Goal: Check status: Check status

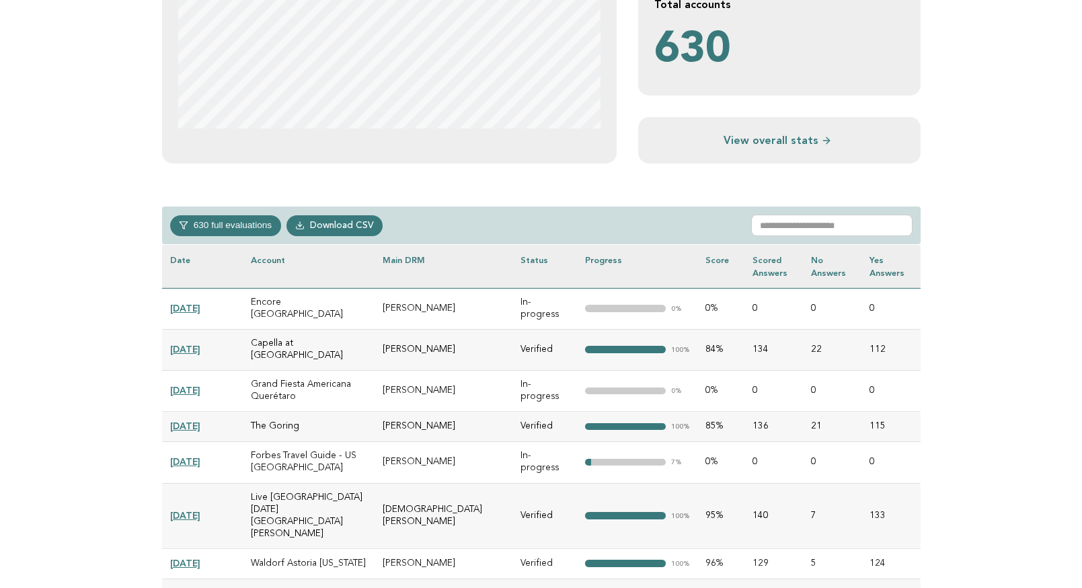
scroll to position [463, 0]
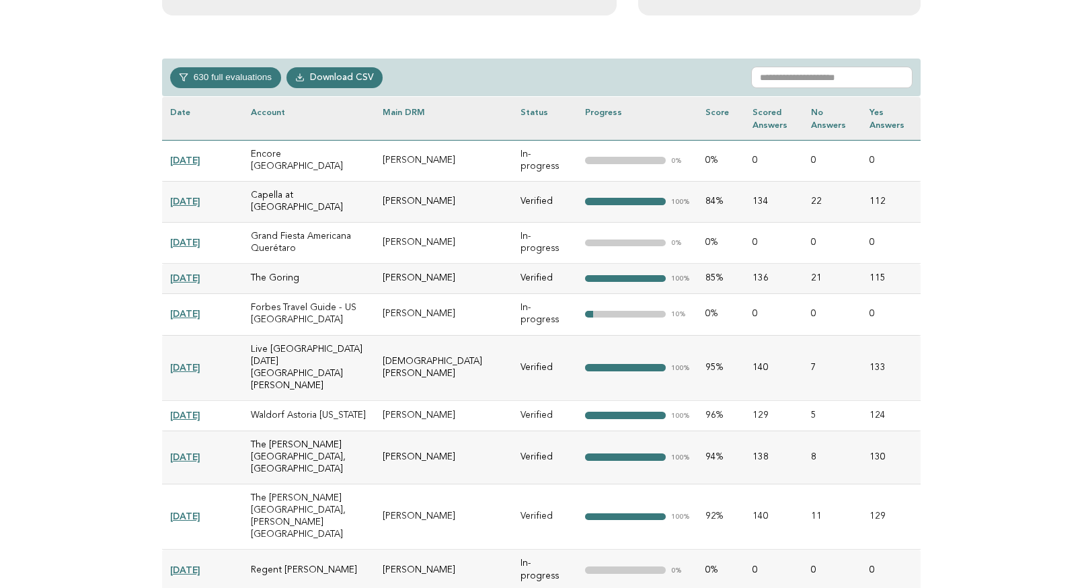
scroll to position [595, 0]
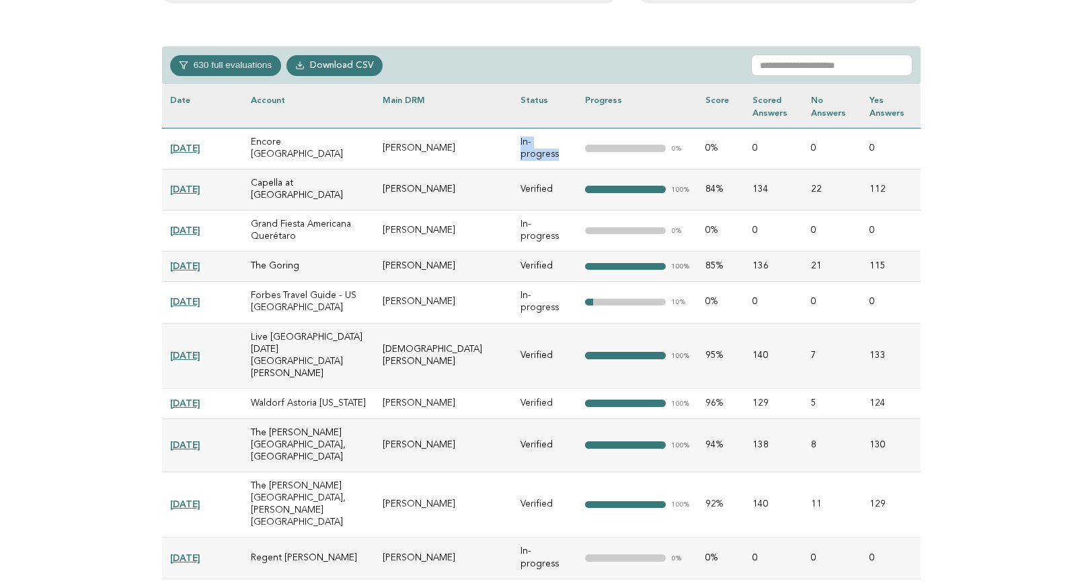
drag, startPoint x: 531, startPoint y: 140, endPoint x: 581, endPoint y: 141, distance: 49.8
click at [577, 140] on td "In-progress" at bounding box center [545, 148] width 65 height 41
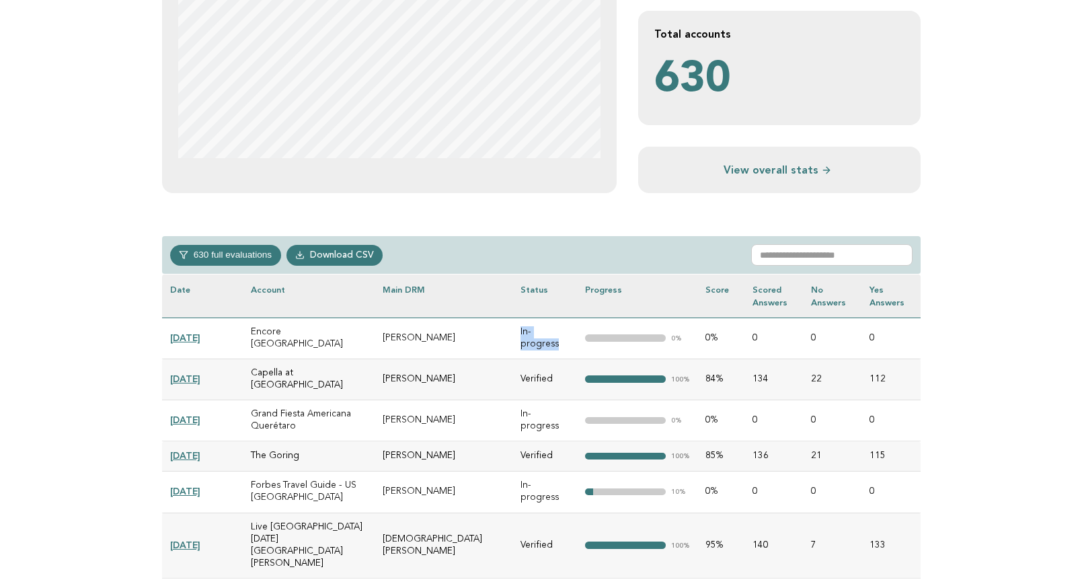
scroll to position [404, 0]
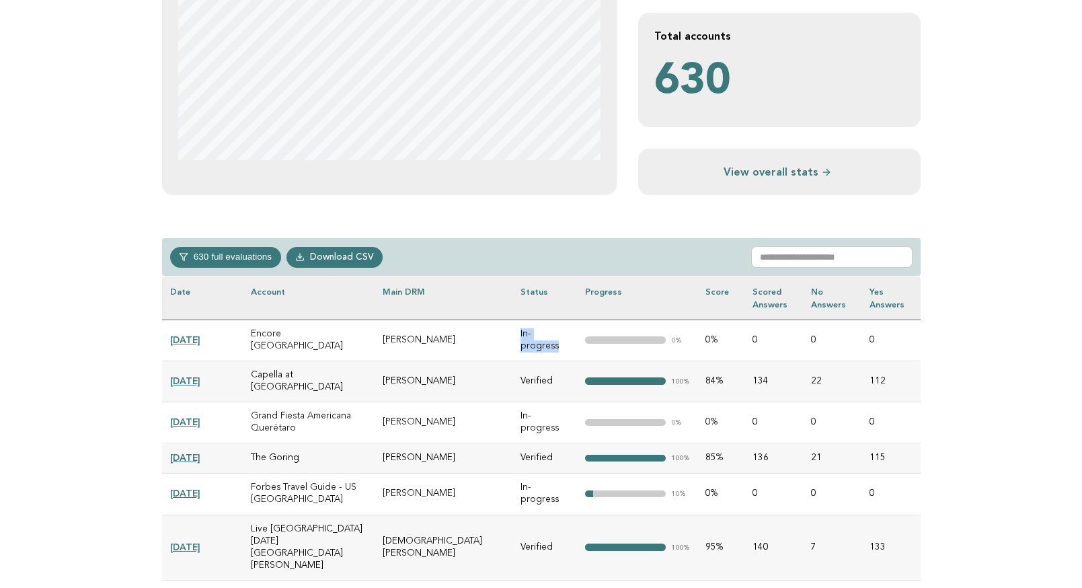
click at [233, 260] on button "630 full evaluations" at bounding box center [225, 257] width 111 height 20
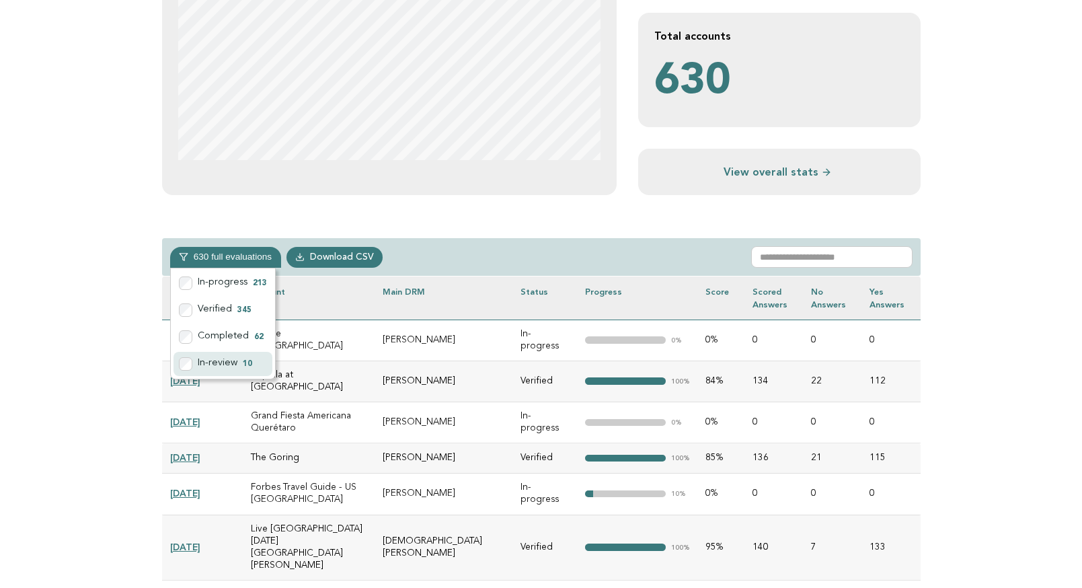
click at [225, 364] on label "In-review 10" at bounding box center [223, 364] width 99 height 24
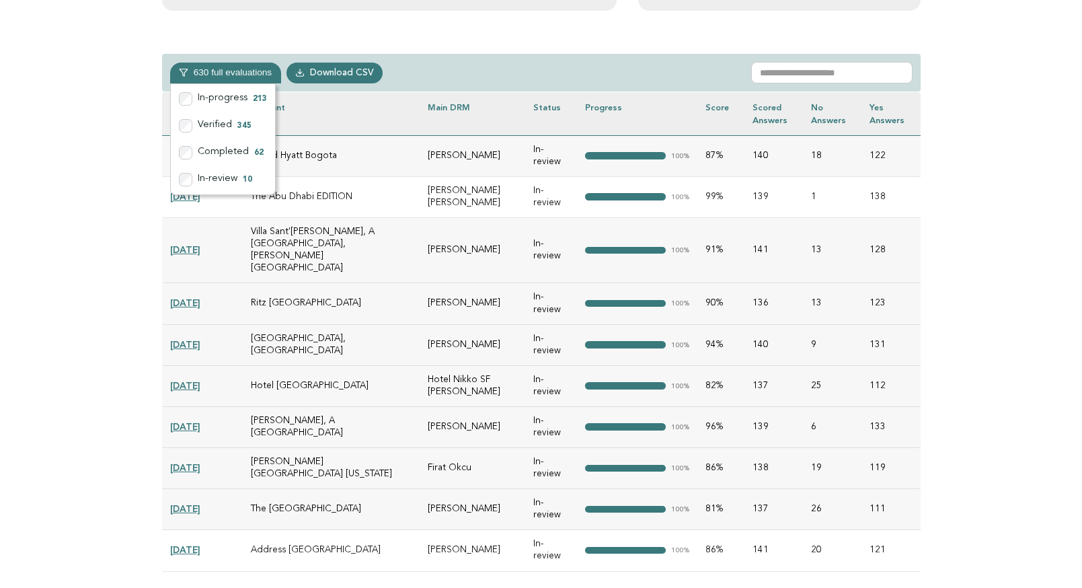
scroll to position [600, 0]
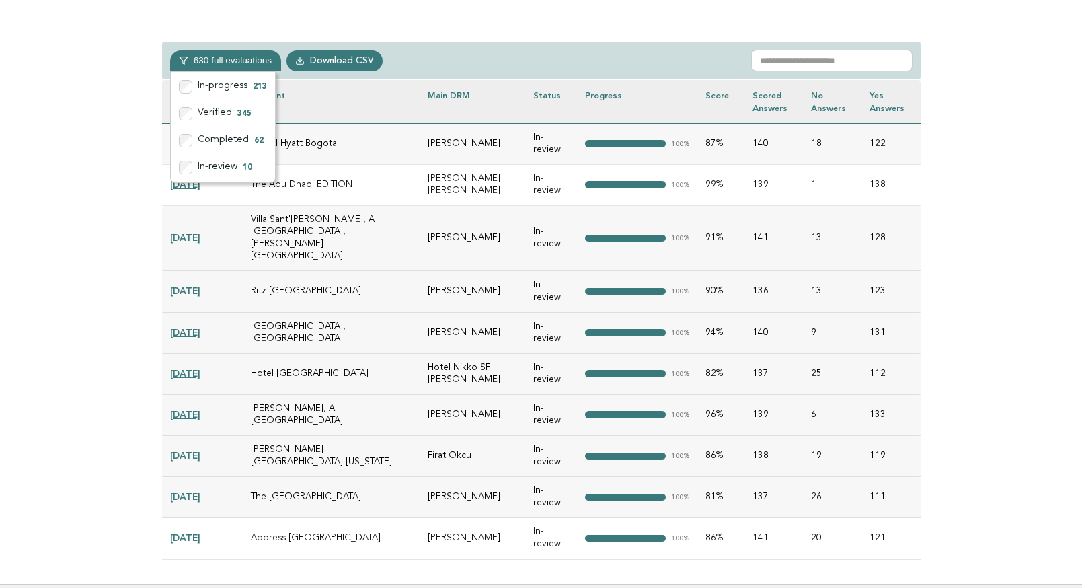
click at [745, 353] on td "82%" at bounding box center [721, 373] width 47 height 41
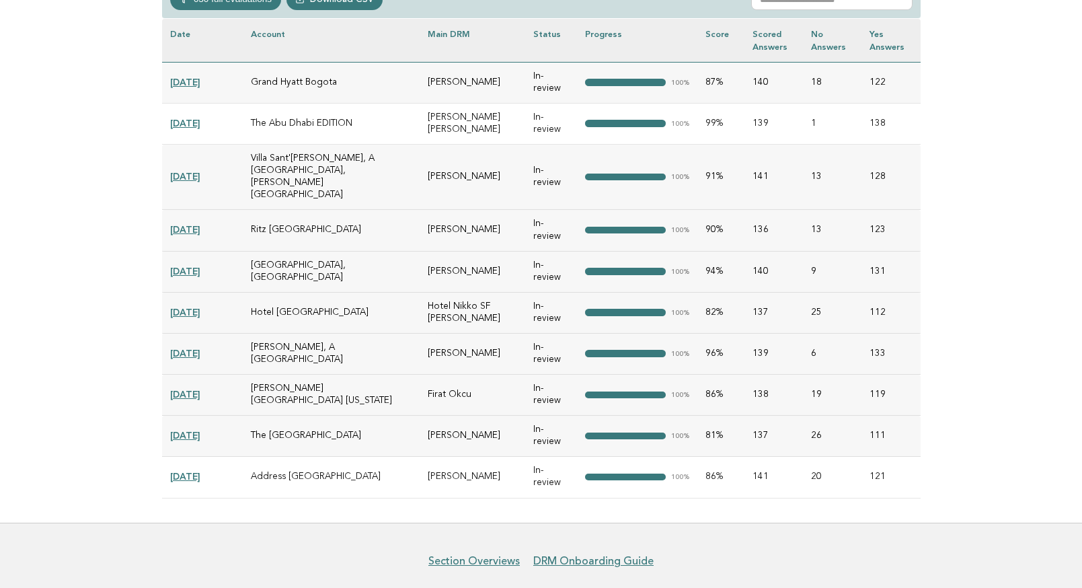
scroll to position [645, 0]
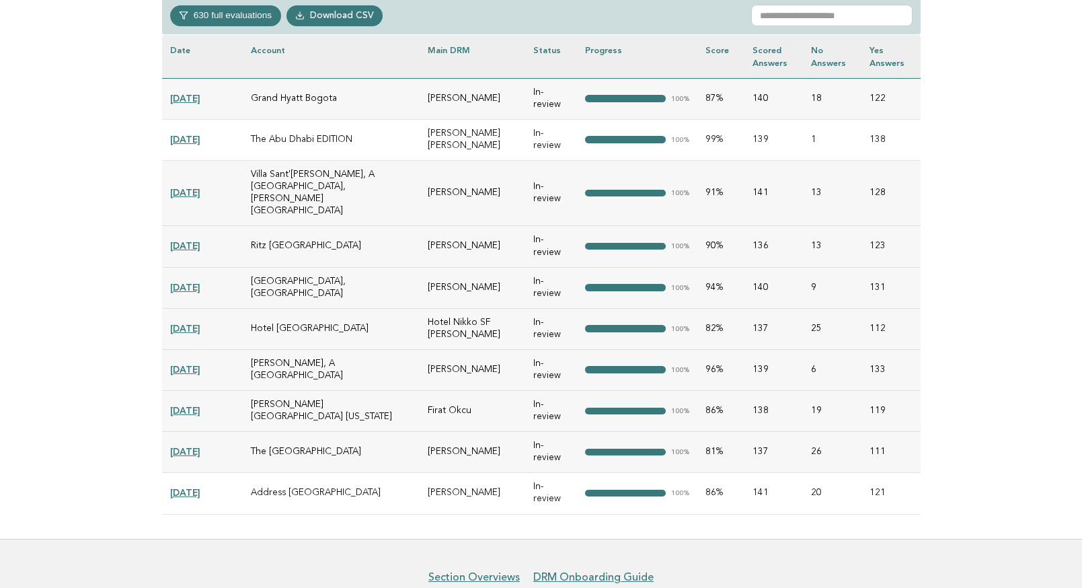
drag, startPoint x: 251, startPoint y: 379, endPoint x: 325, endPoint y: 389, distance: 74.7
click at [325, 391] on td "[PERSON_NAME][GEOGRAPHIC_DATA] [US_STATE]" at bounding box center [332, 411] width 178 height 41
click at [318, 438] on td "The [GEOGRAPHIC_DATA]" at bounding box center [332, 452] width 178 height 41
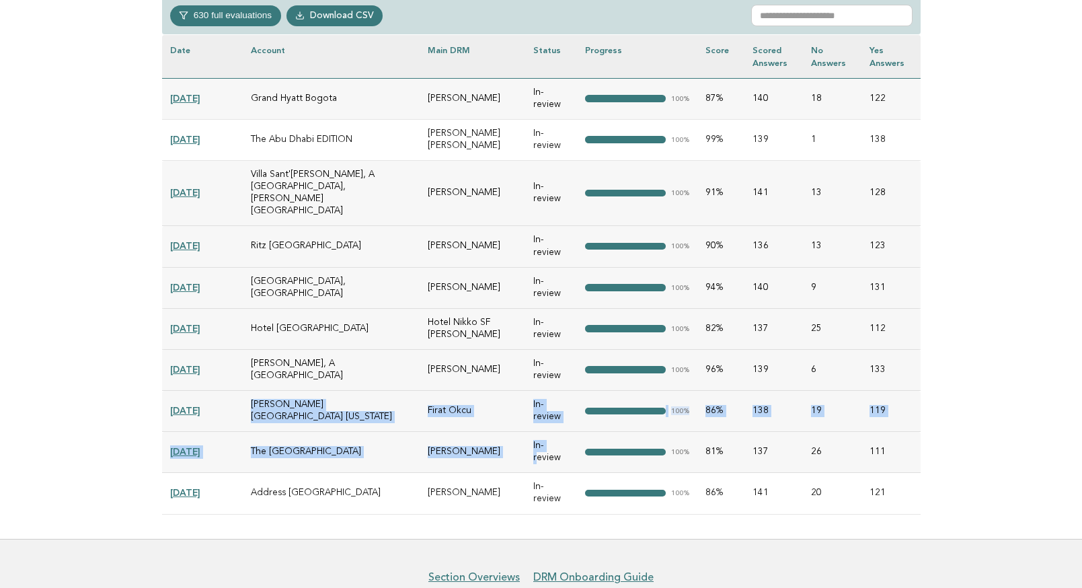
drag, startPoint x: 252, startPoint y: 380, endPoint x: 546, endPoint y: 428, distance: 298.5
click at [546, 428] on tbody "2025-09-23 Encore Macau Neta Lei In-progress "> 0% 0% 0 0 0 2025-09-22 Capella …" at bounding box center [541, 296] width 759 height 436
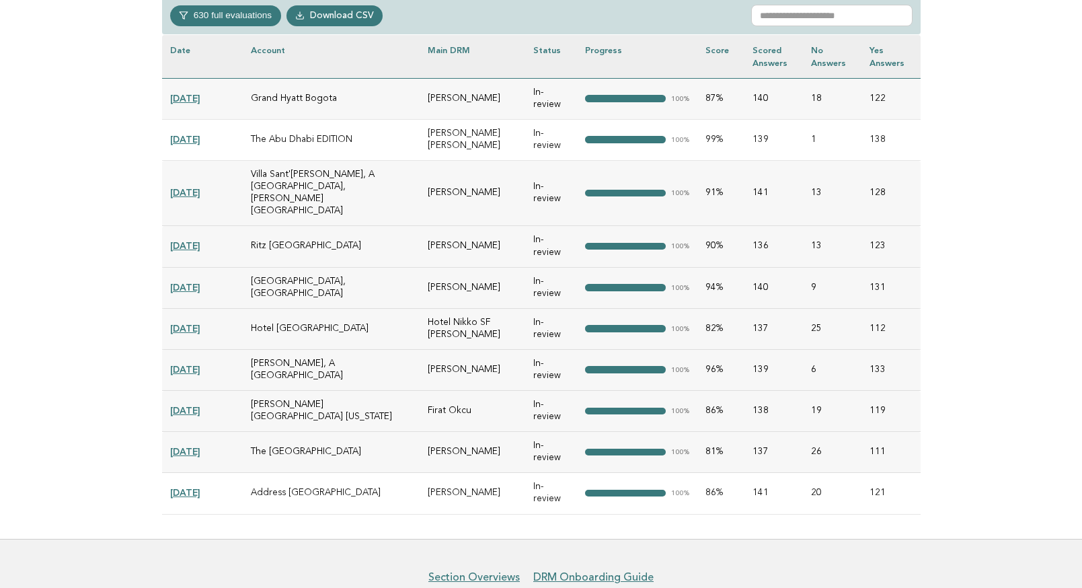
click at [404, 432] on td "The [GEOGRAPHIC_DATA]" at bounding box center [332, 452] width 178 height 41
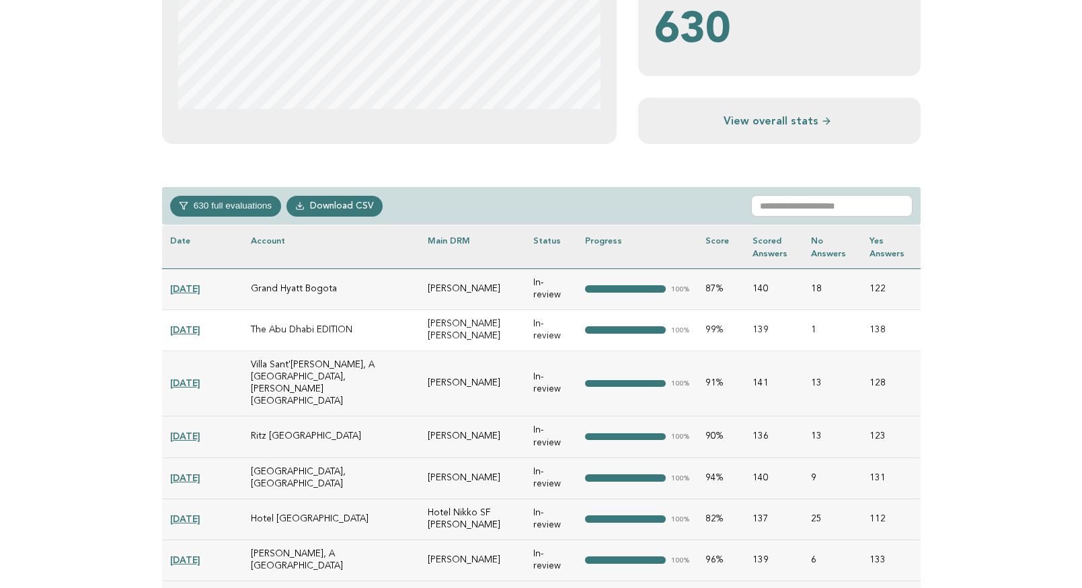
scroll to position [452, 0]
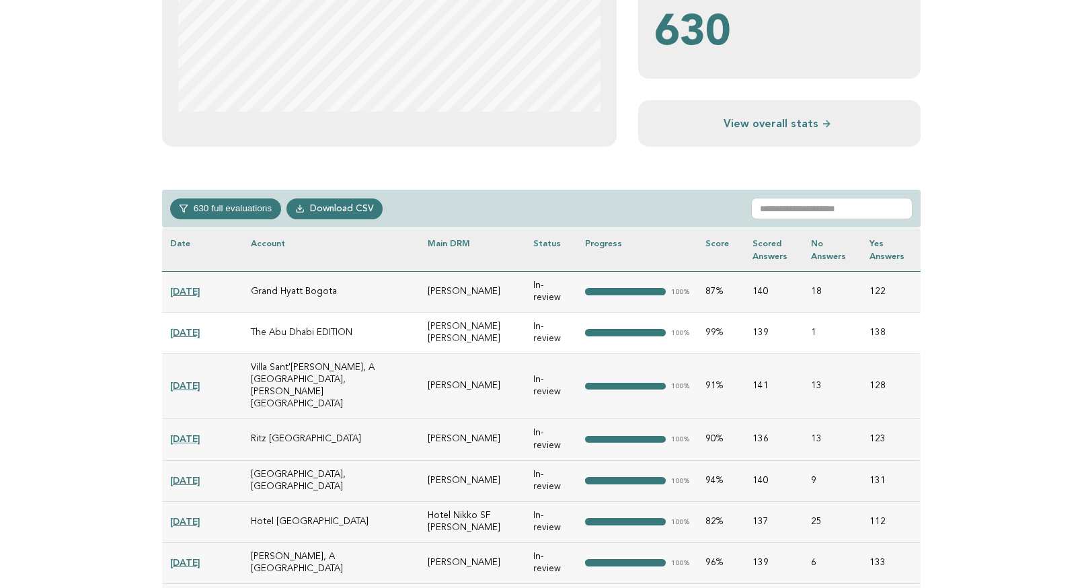
click at [240, 210] on button "630 full evaluations" at bounding box center [225, 208] width 111 height 20
click at [455, 386] on td "[PERSON_NAME]" at bounding box center [473, 386] width 106 height 65
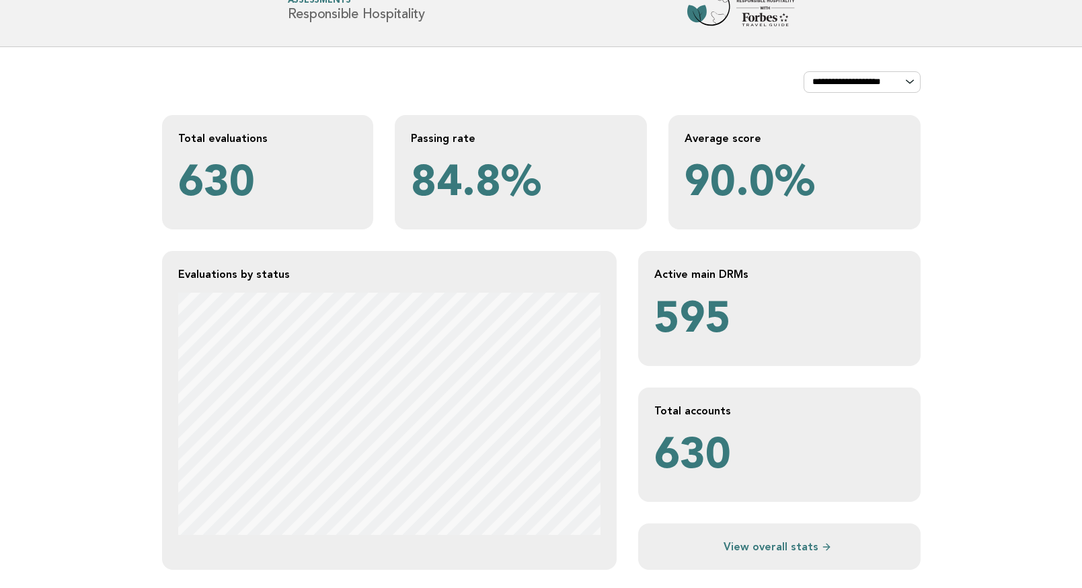
scroll to position [0, 0]
